Goal: Task Accomplishment & Management: Manage account settings

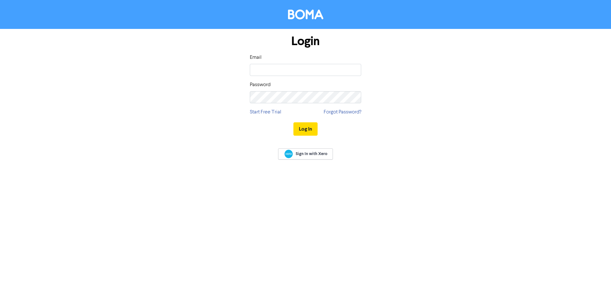
type input "[PERSON_NAME][EMAIL_ADDRESS][DOMAIN_NAME]"
click at [293, 122] on button "Log In" at bounding box center [305, 128] width 24 height 13
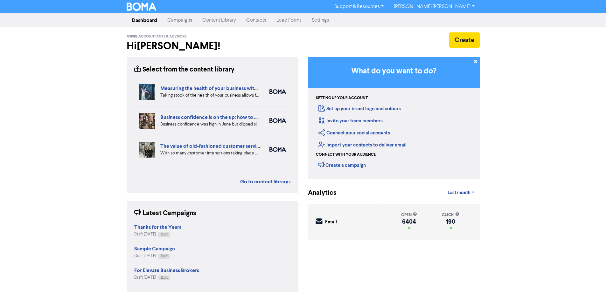
click at [176, 22] on link "Campaigns" at bounding box center [179, 20] width 35 height 13
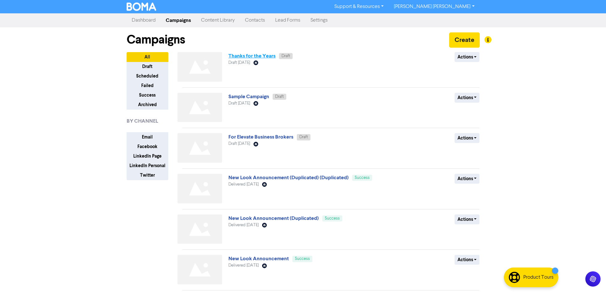
click at [254, 53] on link "Thanks for the Years" at bounding box center [251, 56] width 47 height 6
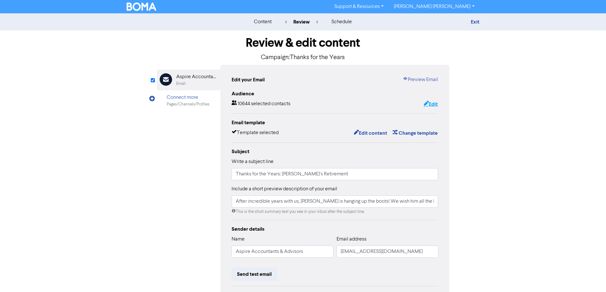
click at [435, 106] on button "Edit" at bounding box center [430, 104] width 15 height 8
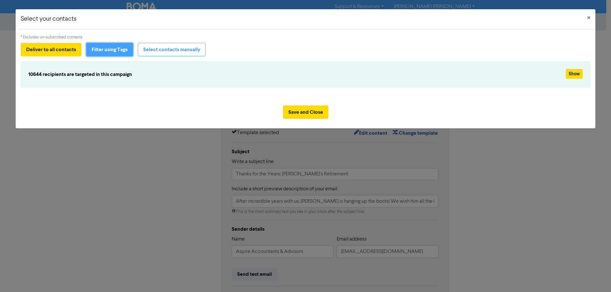
click at [120, 45] on button "Filter using Tags" at bounding box center [109, 49] width 47 height 13
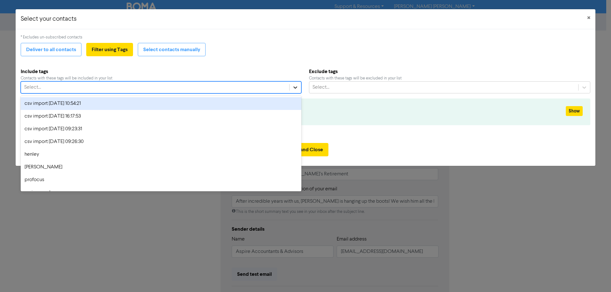
click at [293, 88] on icon at bounding box center [295, 87] width 6 height 6
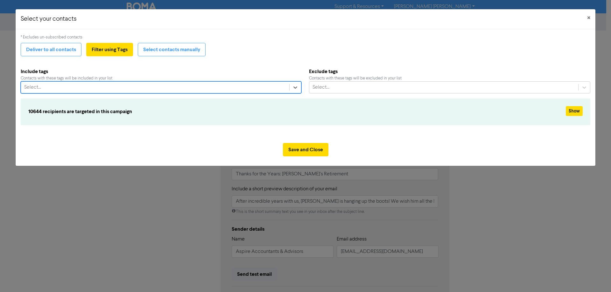
click at [148, 88] on div "Select..." at bounding box center [155, 87] width 268 height 11
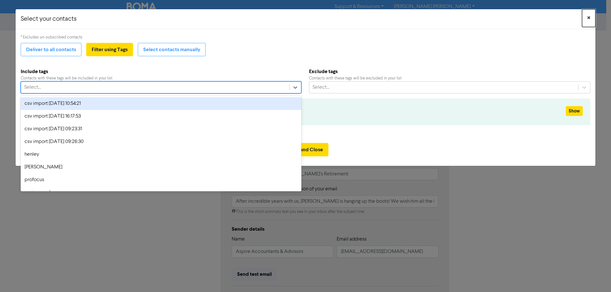
click at [589, 18] on span "×" at bounding box center [588, 18] width 3 height 10
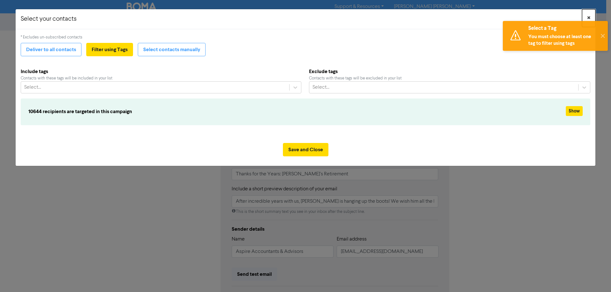
click at [588, 16] on span "×" at bounding box center [588, 18] width 3 height 10
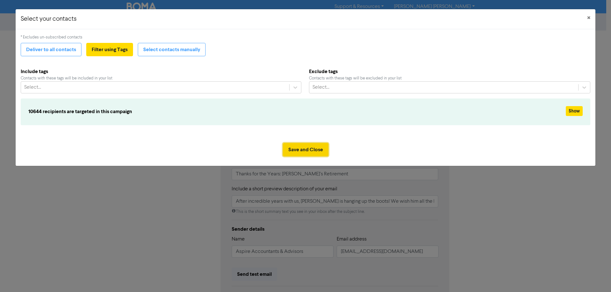
click at [296, 151] on button "Save and Close" at bounding box center [305, 149] width 45 height 13
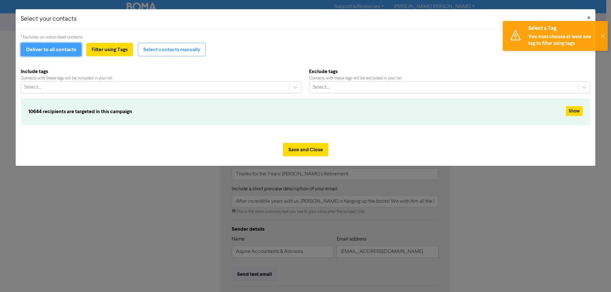
click at [57, 46] on button "Deliver to all contacts" at bounding box center [51, 49] width 61 height 13
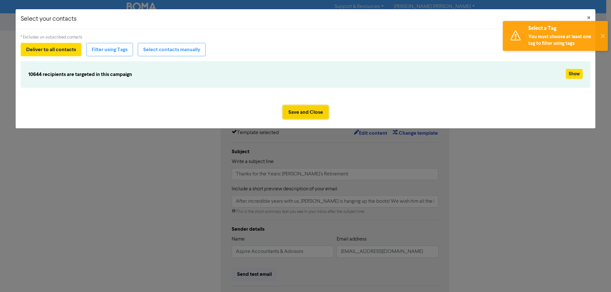
click at [302, 109] on button "Save and Close" at bounding box center [305, 112] width 45 height 13
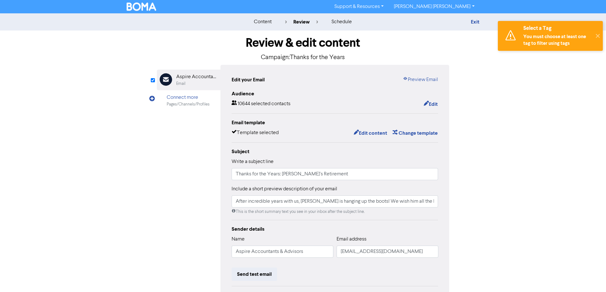
click at [136, 7] on img at bounding box center [142, 7] width 30 height 8
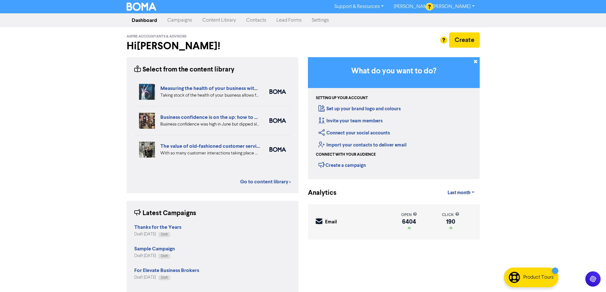
click at [252, 21] on link "Contacts" at bounding box center [256, 20] width 30 height 13
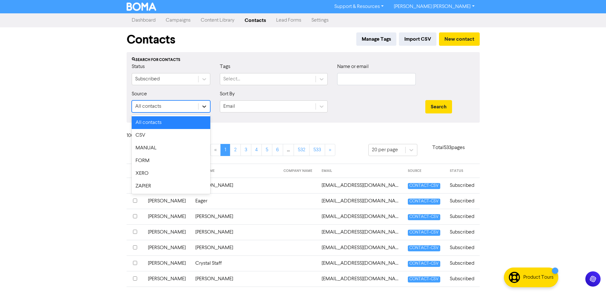
click at [208, 107] on div at bounding box center [203, 106] width 11 height 11
click at [191, 134] on div "CSV" at bounding box center [171, 135] width 79 height 13
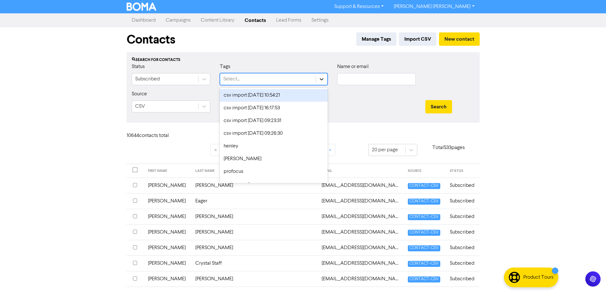
click at [322, 80] on icon at bounding box center [321, 79] width 6 height 6
click at [282, 97] on div "csv import [DATE] 10:54:21" at bounding box center [274, 95] width 108 height 13
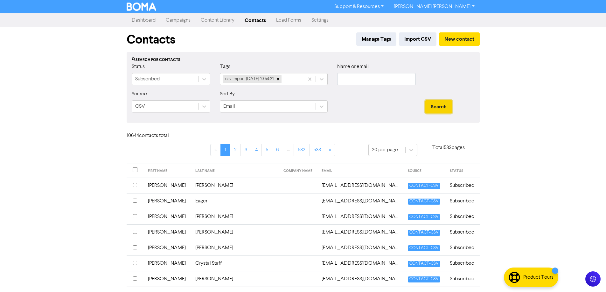
click at [440, 109] on button "Search" at bounding box center [438, 106] width 27 height 13
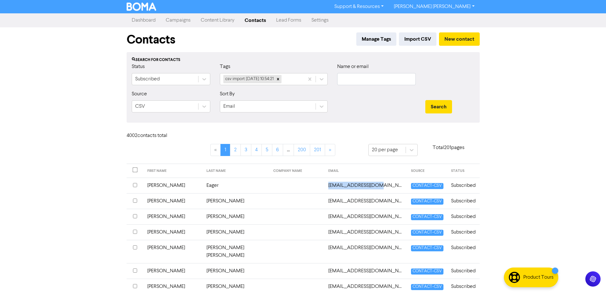
drag, startPoint x: 368, startPoint y: 186, endPoint x: 323, endPoint y: 186, distance: 45.8
click at [324, 186] on td "[EMAIL_ADDRESS][DOMAIN_NAME]" at bounding box center [365, 186] width 83 height 16
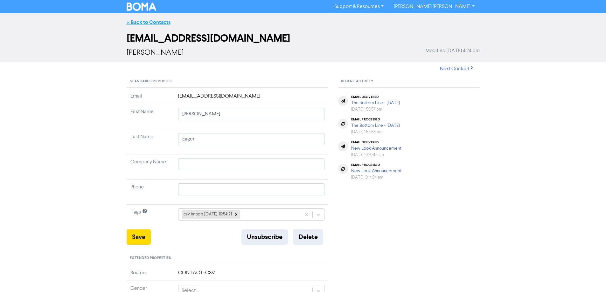
click at [129, 22] on link "<< Back to Contacts" at bounding box center [149, 22] width 44 height 6
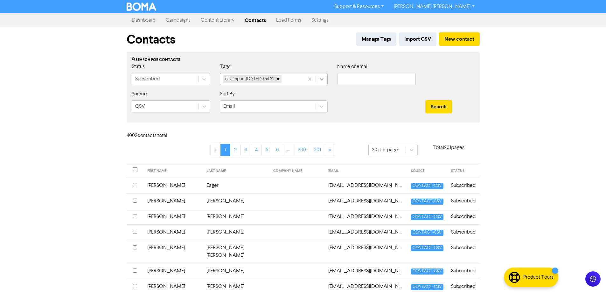
click at [323, 80] on icon at bounding box center [321, 79] width 6 height 6
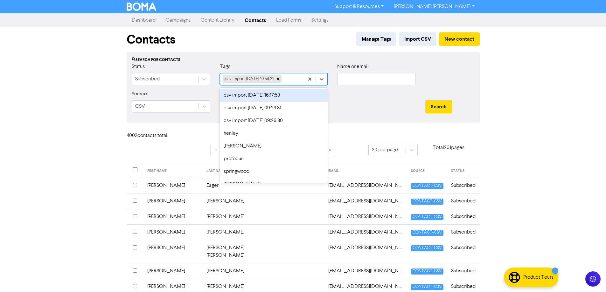
click at [181, 22] on link "Campaigns" at bounding box center [178, 20] width 35 height 13
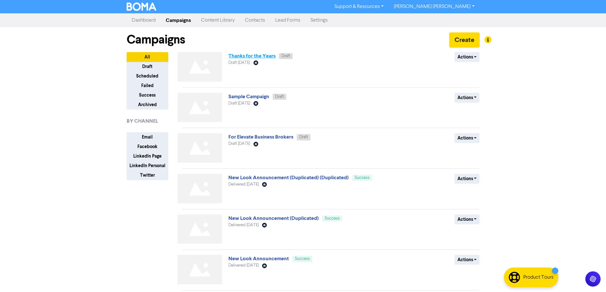
click at [246, 55] on link "Thanks for the Years" at bounding box center [251, 56] width 47 height 6
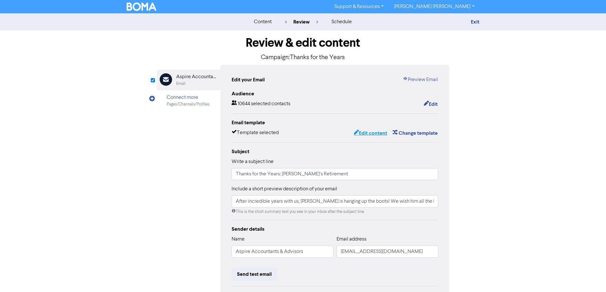
click at [370, 134] on button "Edit content" at bounding box center [370, 133] width 34 height 8
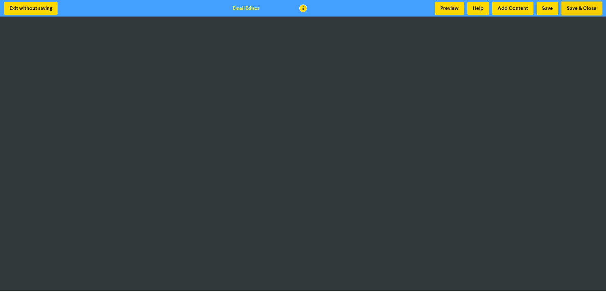
click at [585, 6] on button "Save & Close" at bounding box center [581, 8] width 40 height 13
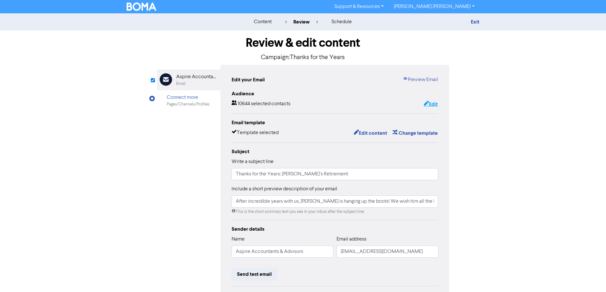
click at [430, 103] on button "Edit" at bounding box center [430, 104] width 15 height 8
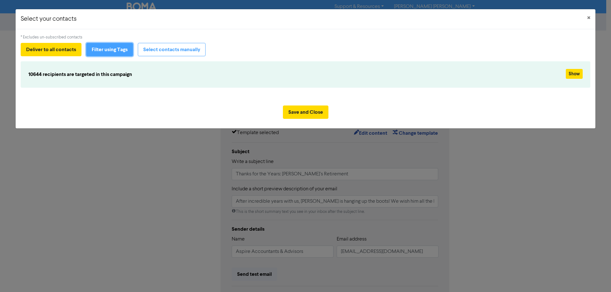
click at [110, 45] on button "Filter using Tags" at bounding box center [109, 49] width 47 height 13
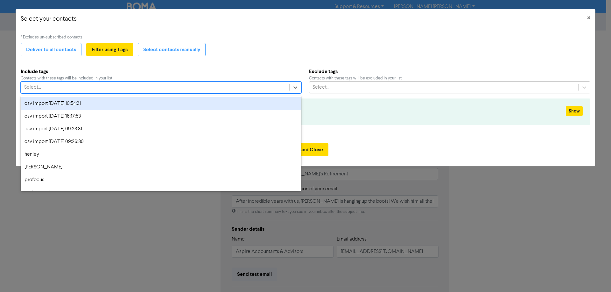
click at [91, 91] on div "Select..." at bounding box center [155, 87] width 268 height 11
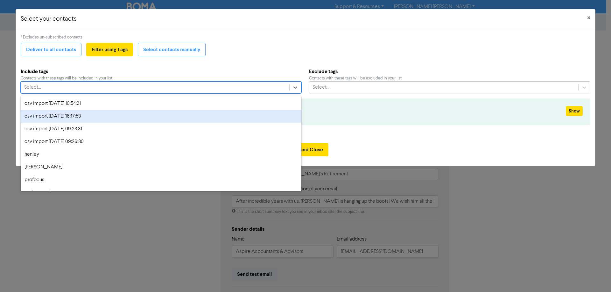
click at [78, 116] on div "csv import [DATE] 16:17:53" at bounding box center [161, 116] width 281 height 13
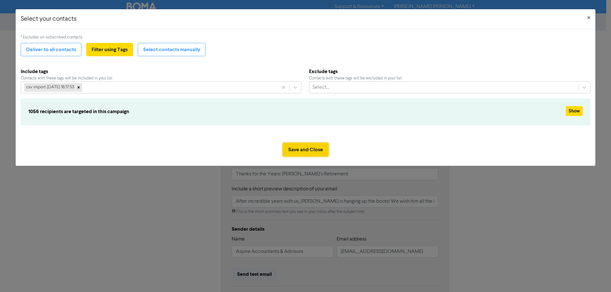
click at [304, 151] on button "Save and Close" at bounding box center [305, 149] width 45 height 13
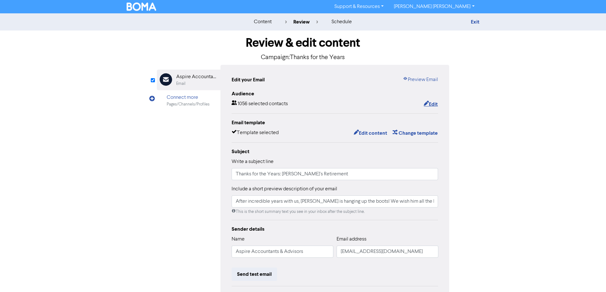
scroll to position [72, 0]
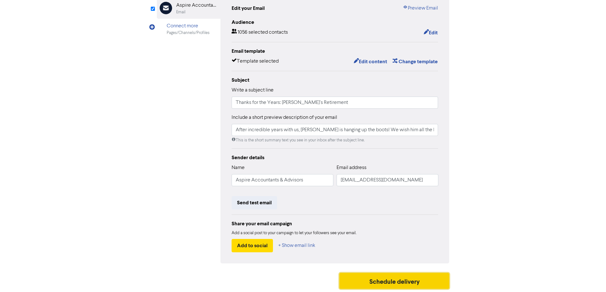
click at [385, 279] on button "Schedule delivery" at bounding box center [394, 281] width 110 height 16
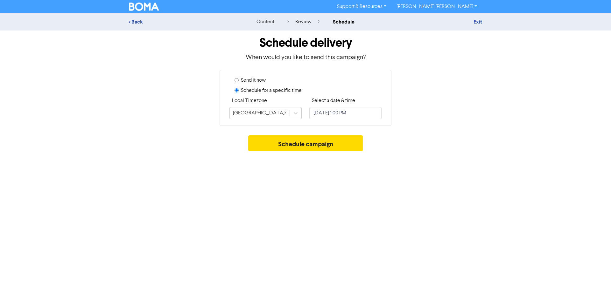
click at [236, 80] on input "Send it now" at bounding box center [236, 80] width 4 height 4
radio input "true"
radio input "false"
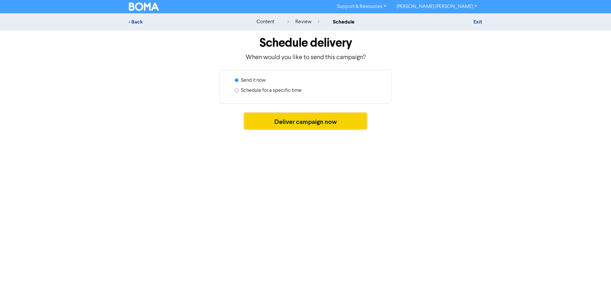
click at [293, 121] on button "Deliver campaign now" at bounding box center [305, 121] width 122 height 16
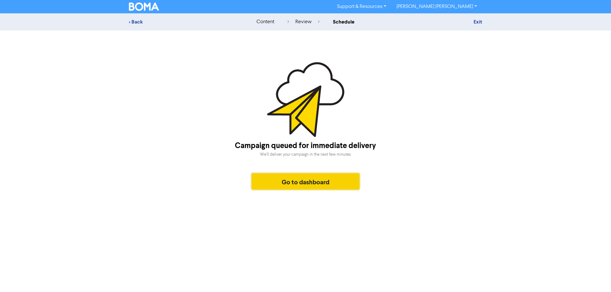
click at [294, 181] on button "Go to dashboard" at bounding box center [306, 182] width 108 height 16
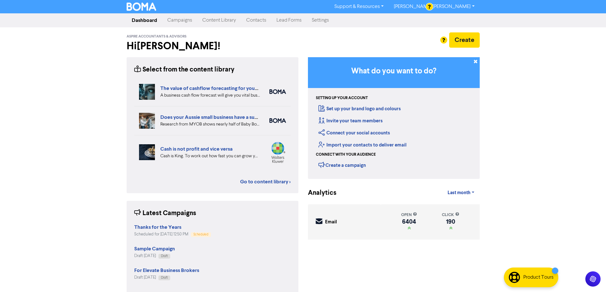
click at [254, 21] on link "Contacts" at bounding box center [256, 20] width 30 height 13
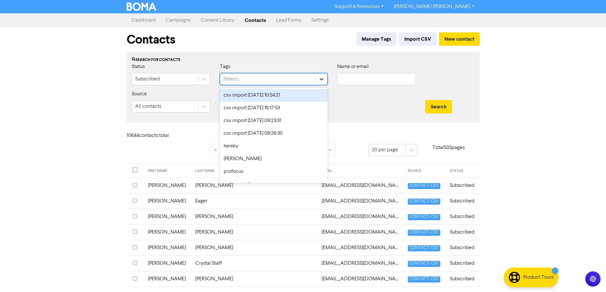
click at [322, 81] on icon at bounding box center [321, 79] width 6 height 6
click at [288, 95] on div "csv import [DATE] 10:54:21" at bounding box center [274, 95] width 108 height 13
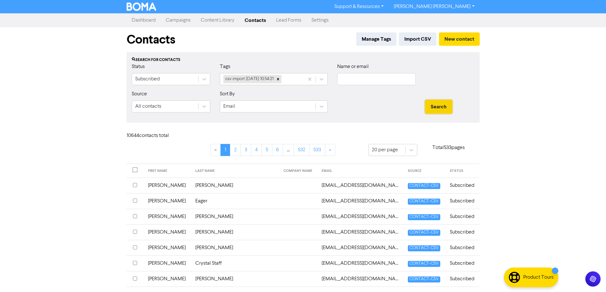
click at [443, 109] on button "Search" at bounding box center [438, 106] width 27 height 13
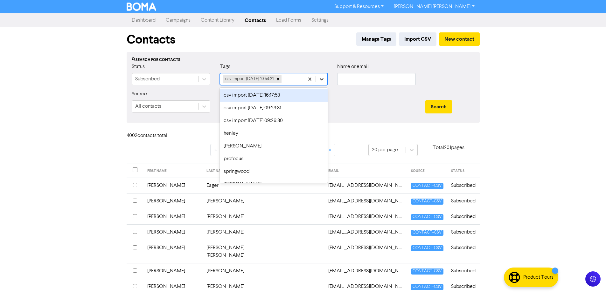
click at [319, 80] on icon at bounding box center [321, 79] width 6 height 6
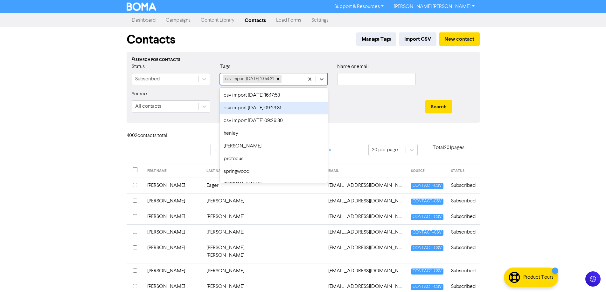
click at [275, 108] on div "csv import [DATE] 09:23:31" at bounding box center [274, 108] width 108 height 13
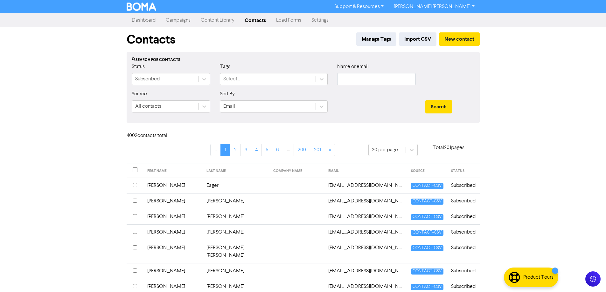
click at [174, 22] on link "Campaigns" at bounding box center [178, 20] width 35 height 13
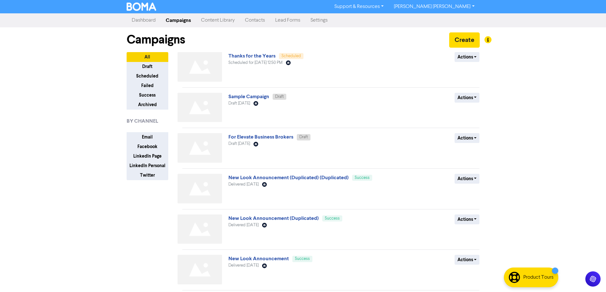
click at [255, 18] on link "Contacts" at bounding box center [255, 20] width 30 height 13
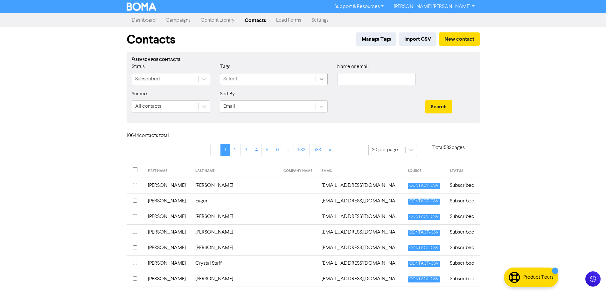
click at [319, 82] on icon at bounding box center [321, 79] width 6 height 6
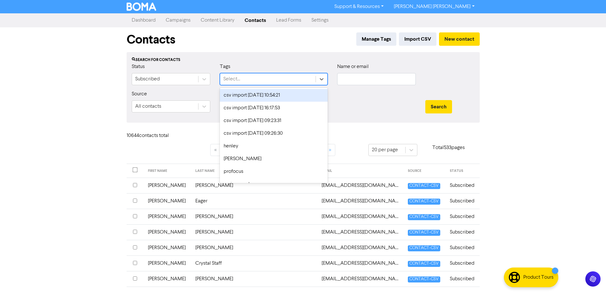
click at [271, 97] on div "csv import [DATE] 10:54:21" at bounding box center [274, 95] width 108 height 13
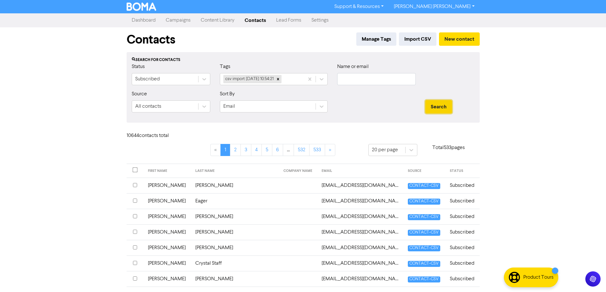
click at [437, 110] on button "Search" at bounding box center [438, 106] width 27 height 13
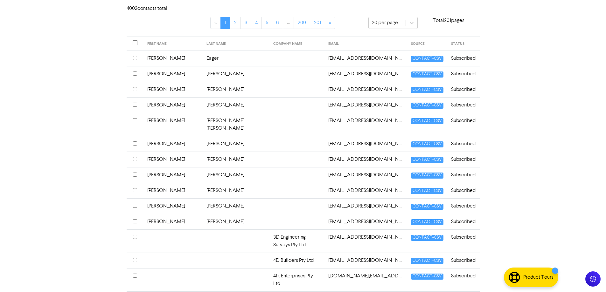
scroll to position [222, 0]
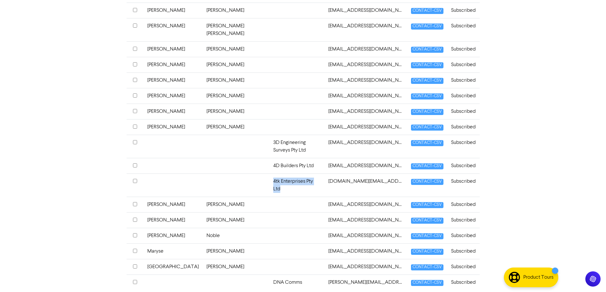
drag, startPoint x: 289, startPoint y: 167, endPoint x: 202, endPoint y: 170, distance: 87.2
click at [233, 174] on tr "4tk Enterprises Pty Ltd [DOMAIN_NAME][EMAIL_ADDRESS][DOMAIN_NAME] CONTACT-CSV S…" at bounding box center [303, 185] width 353 height 23
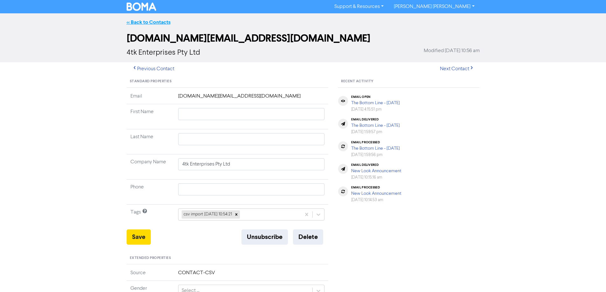
click at [130, 22] on link "<< Back to Contacts" at bounding box center [149, 22] width 44 height 6
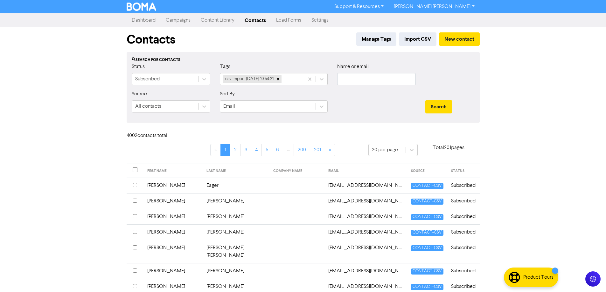
click at [181, 19] on link "Campaigns" at bounding box center [178, 20] width 35 height 13
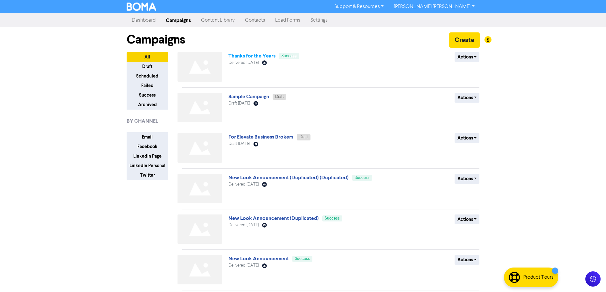
click at [263, 56] on link "Thanks for the Years" at bounding box center [251, 56] width 47 height 6
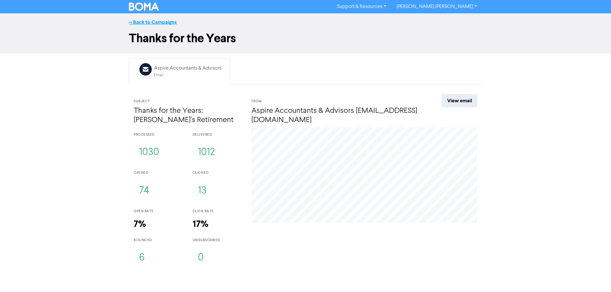
click at [133, 19] on link "<< Back to Campaigns" at bounding box center [153, 22] width 48 height 6
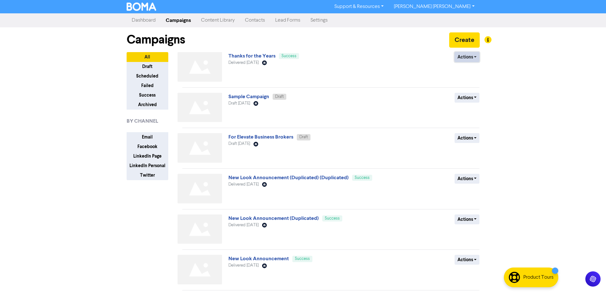
click at [475, 58] on button "Actions" at bounding box center [467, 57] width 25 height 10
click at [471, 70] on button "Duplicate" at bounding box center [480, 71] width 50 height 10
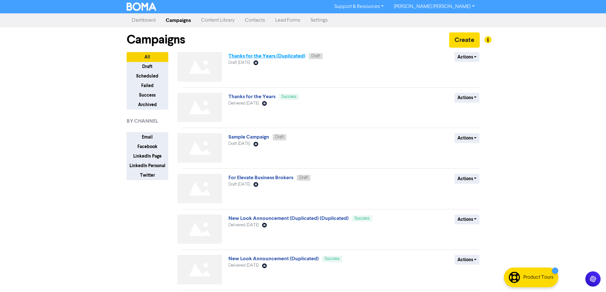
click at [255, 56] on link "Thanks for the Years (Duplicated)" at bounding box center [266, 56] width 77 height 6
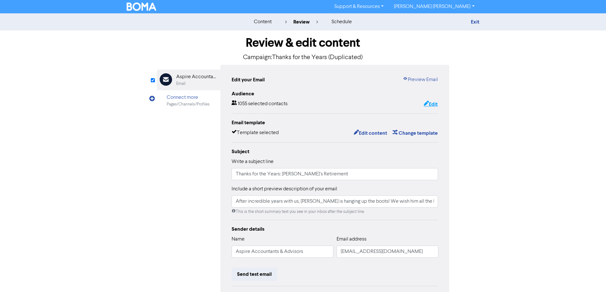
click at [433, 105] on button "Edit" at bounding box center [430, 104] width 15 height 8
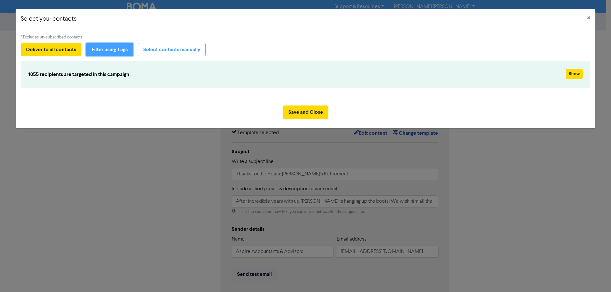
click at [110, 51] on button "Filter using Tags" at bounding box center [109, 49] width 47 height 13
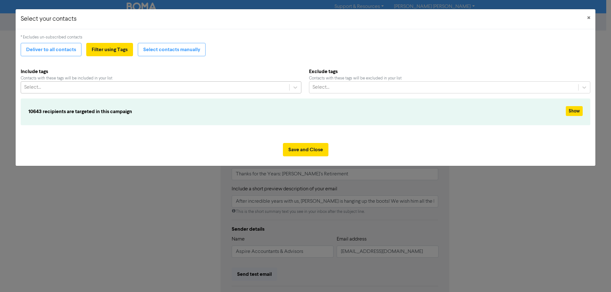
click at [96, 86] on div "Select..." at bounding box center [155, 87] width 268 height 11
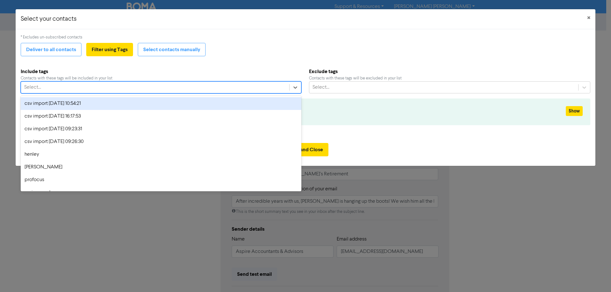
click at [87, 103] on div "csv import [DATE] 10:54:21" at bounding box center [161, 103] width 281 height 13
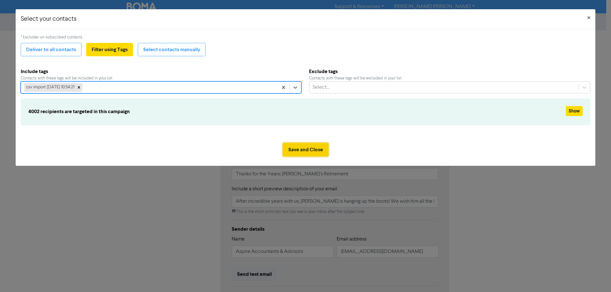
click at [308, 152] on button "Save and Close" at bounding box center [305, 149] width 45 height 13
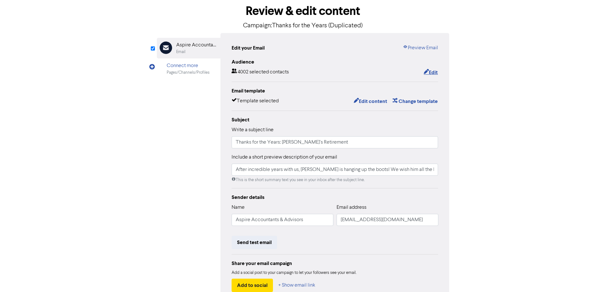
scroll to position [72, 0]
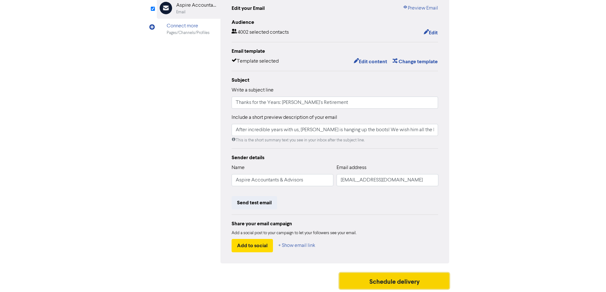
click at [370, 281] on button "Schedule delivery" at bounding box center [394, 281] width 110 height 16
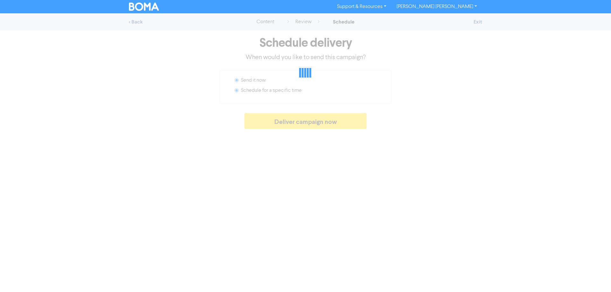
radio input "false"
radio input "true"
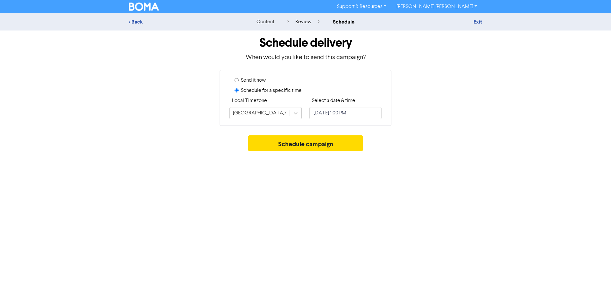
click at [234, 80] on div "Send it now Schedule for a specific time Local Timezone [GEOGRAPHIC_DATA]/[GEOG…" at bounding box center [305, 98] width 172 height 56
click at [235, 80] on input "Send it now" at bounding box center [236, 80] width 4 height 4
radio input "true"
radio input "false"
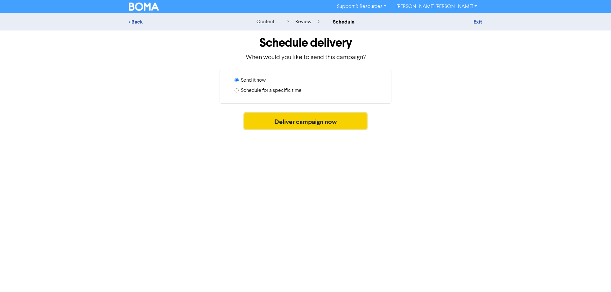
click at [270, 123] on button "Deliver campaign now" at bounding box center [305, 121] width 122 height 16
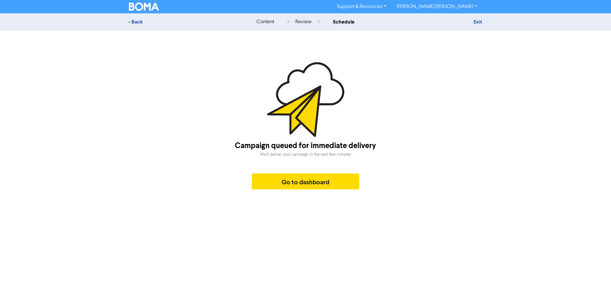
click at [143, 7] on img at bounding box center [144, 7] width 30 height 8
